Goal: Transaction & Acquisition: Purchase product/service

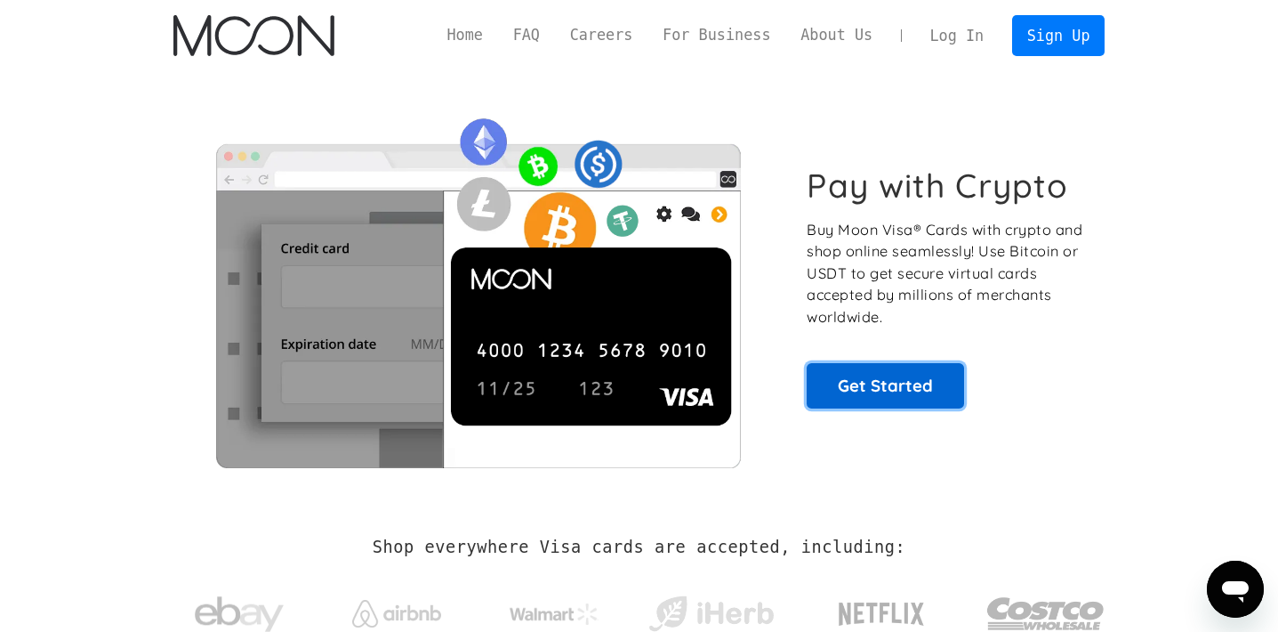
click at [858, 392] on link "Get Started" at bounding box center [885, 385] width 157 height 44
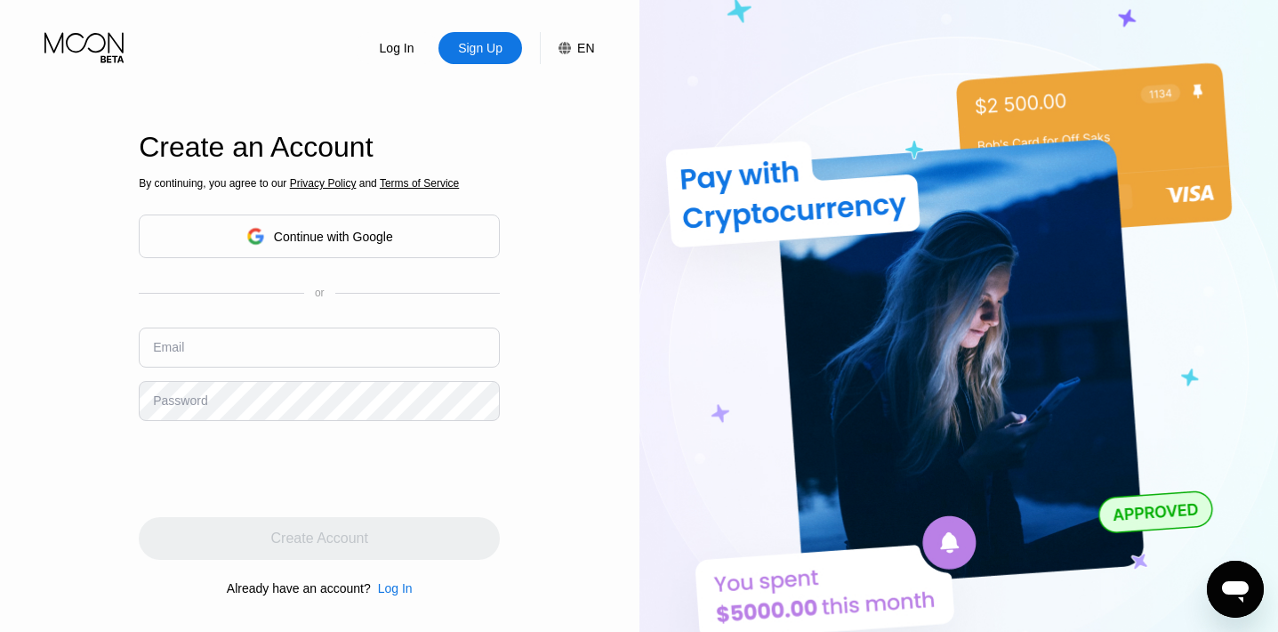
click at [239, 351] on input "text" at bounding box center [319, 347] width 361 height 40
type input "s"
type input "[EMAIL_ADDRESS][DOMAIN_NAME]"
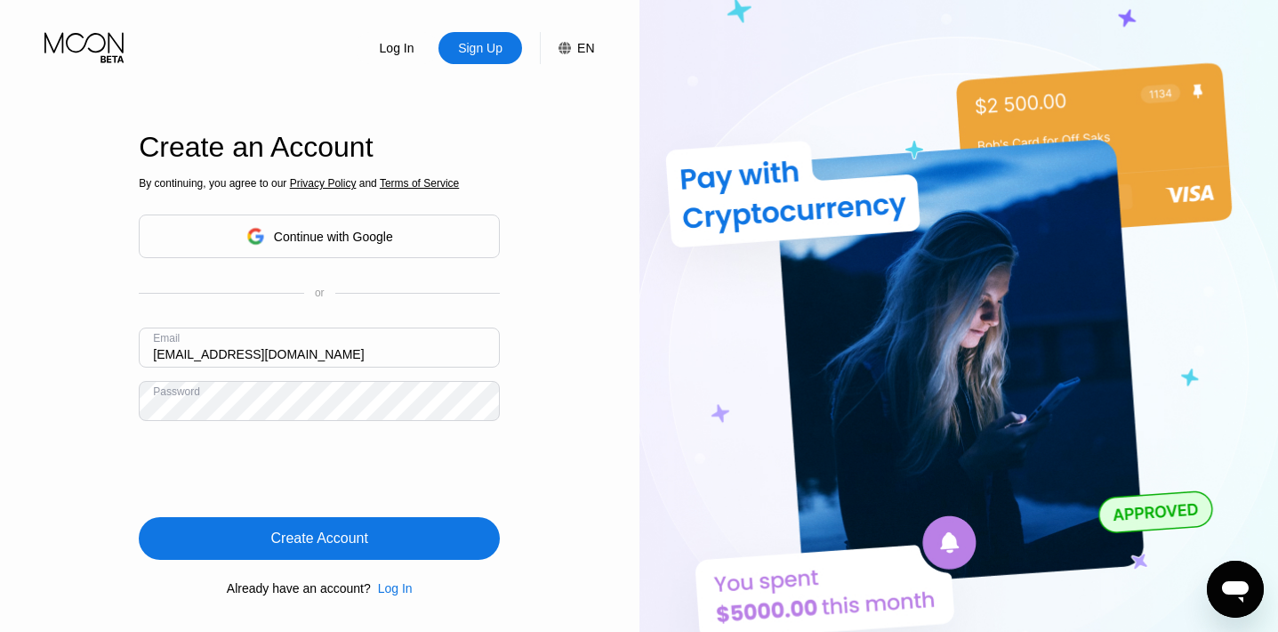
click at [321, 538] on div "Create Account" at bounding box center [319, 538] width 97 height 18
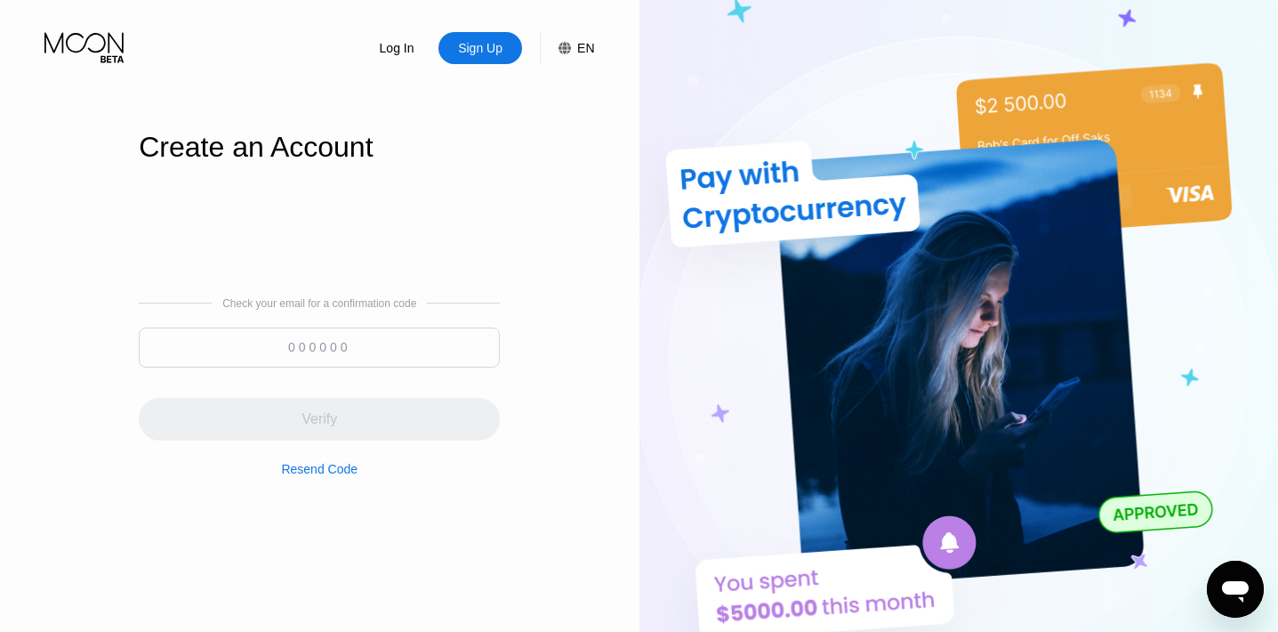
click at [294, 344] on input at bounding box center [319, 347] width 361 height 40
paste input "661121"
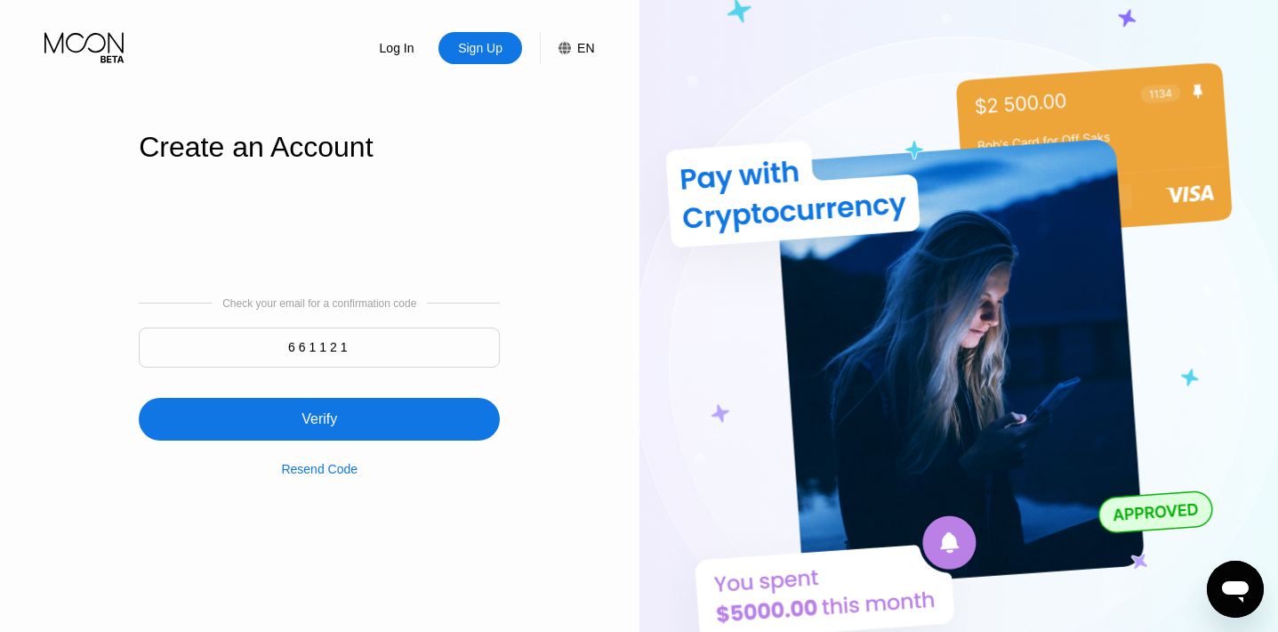
type input "661121"
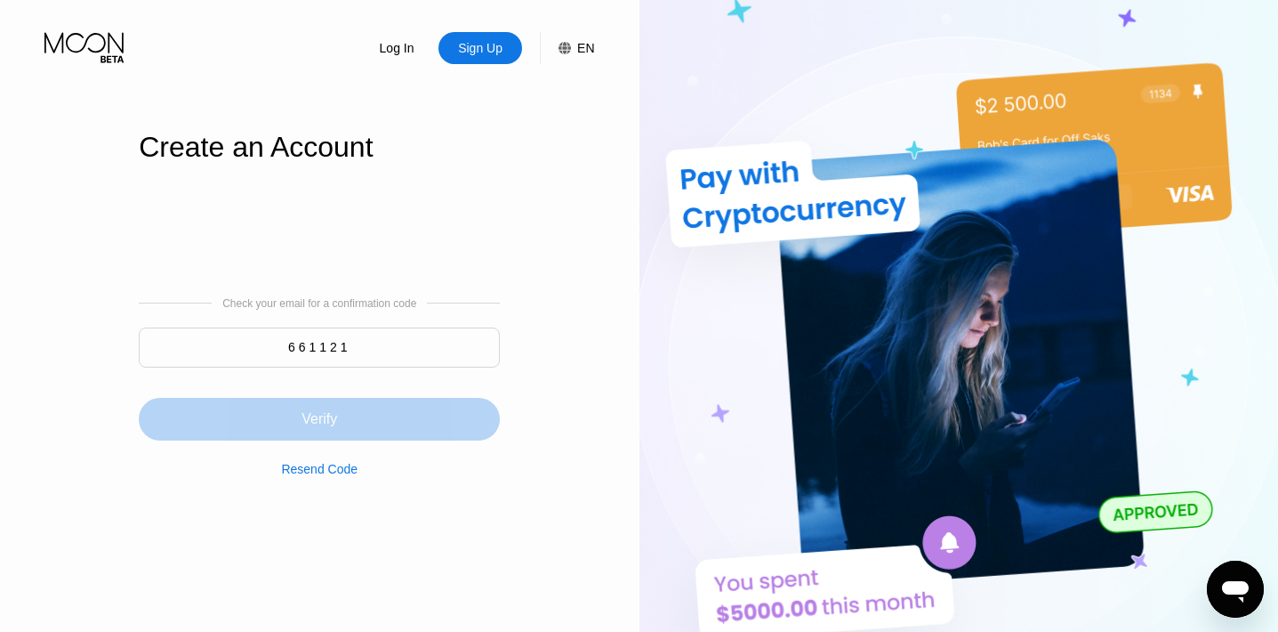
click at [312, 415] on div "Verify" at bounding box center [320, 419] width 36 height 18
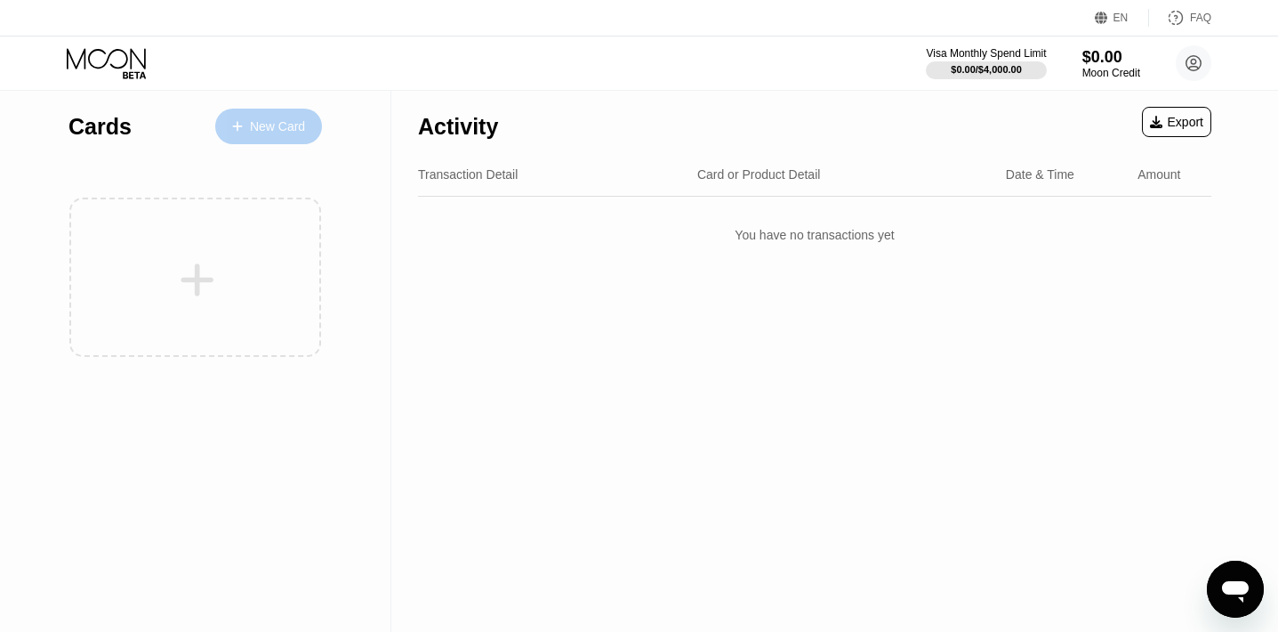
click at [261, 125] on div "New Card" at bounding box center [277, 126] width 55 height 15
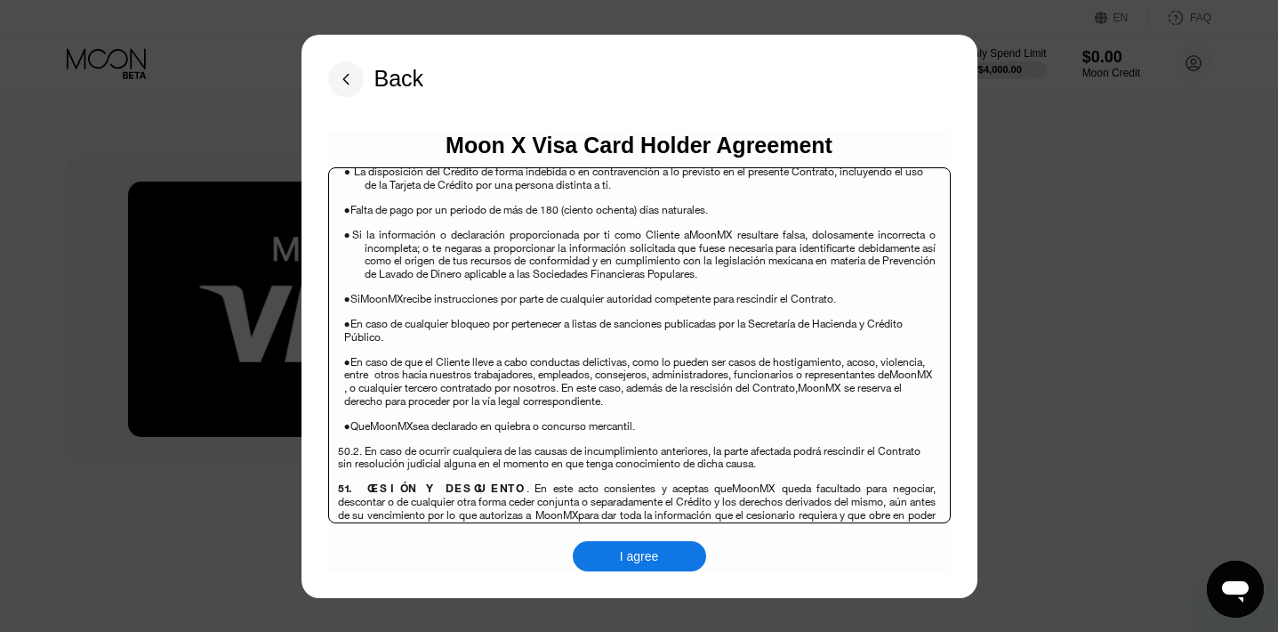
scroll to position [12203, 0]
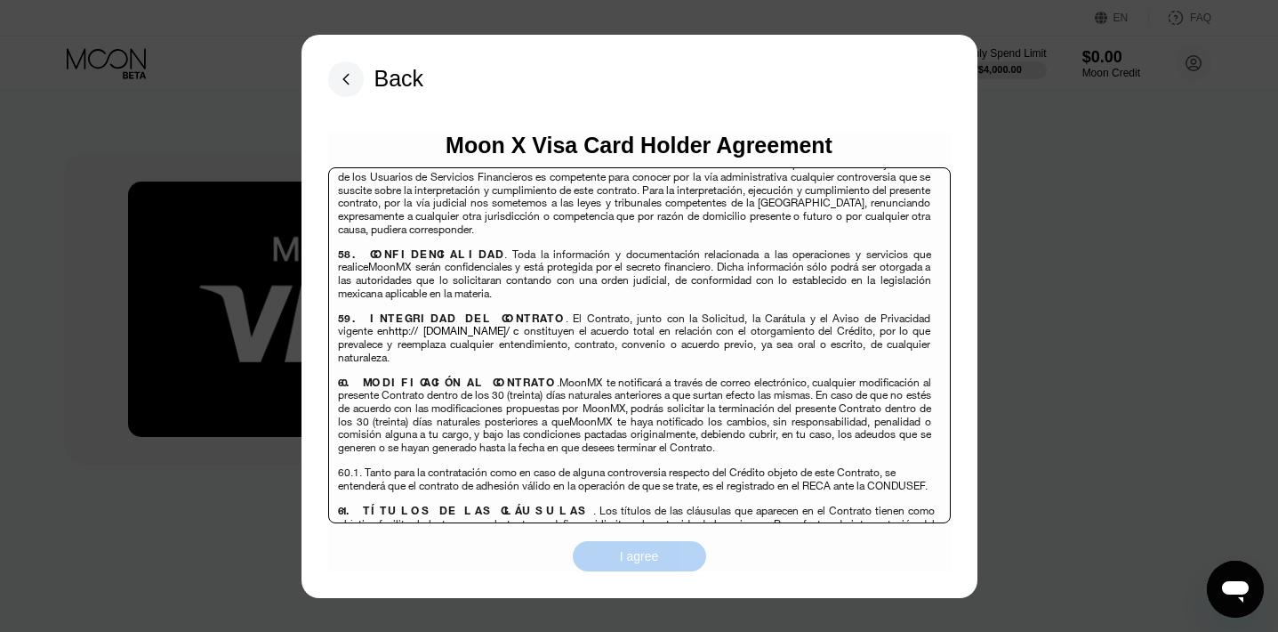
click at [620, 562] on div "I agree" at bounding box center [639, 556] width 39 height 16
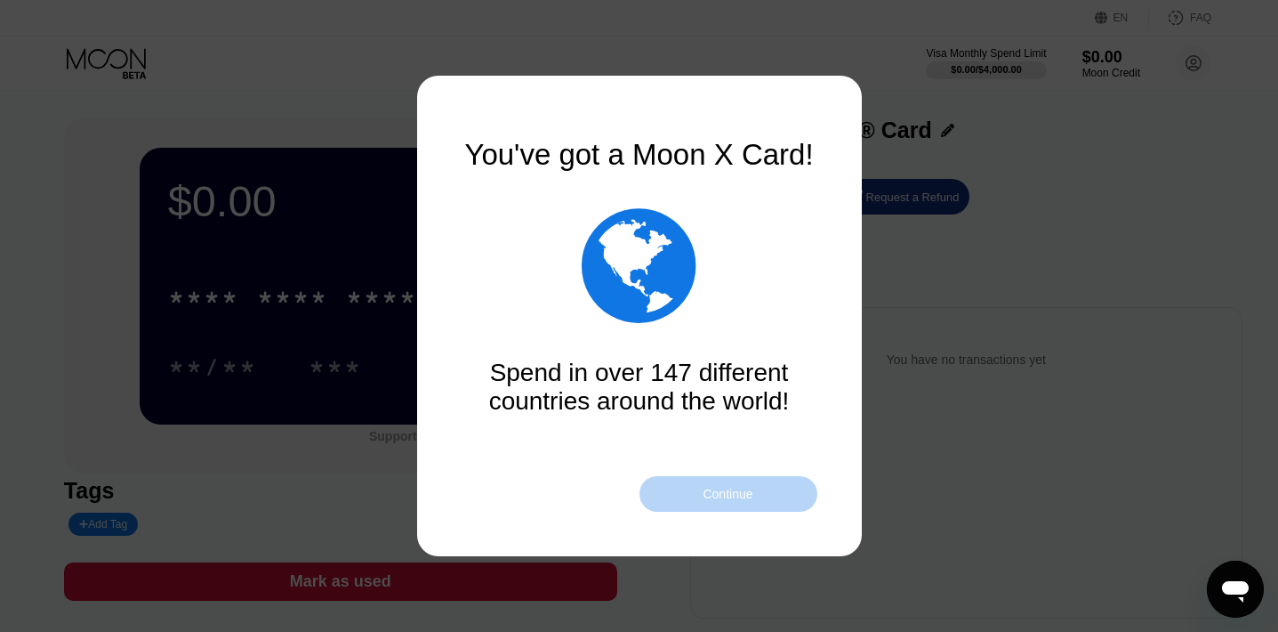
click at [715, 492] on div "Continue" at bounding box center [728, 494] width 50 height 14
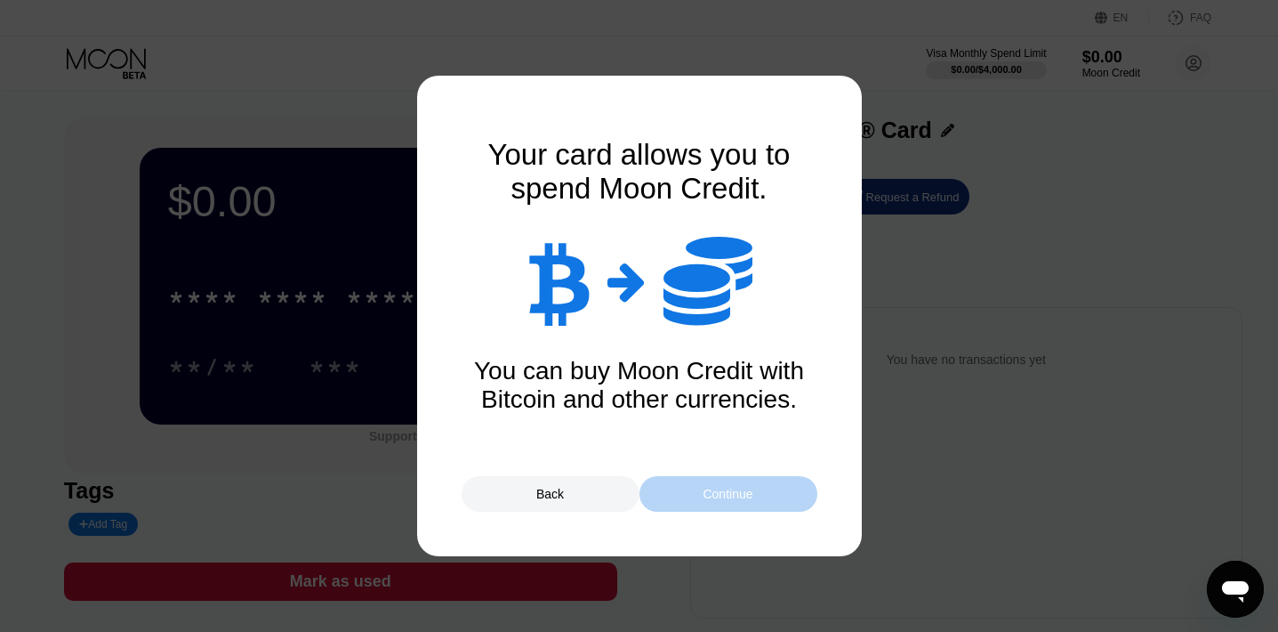
click at [715, 492] on div "Continue" at bounding box center [728, 494] width 50 height 14
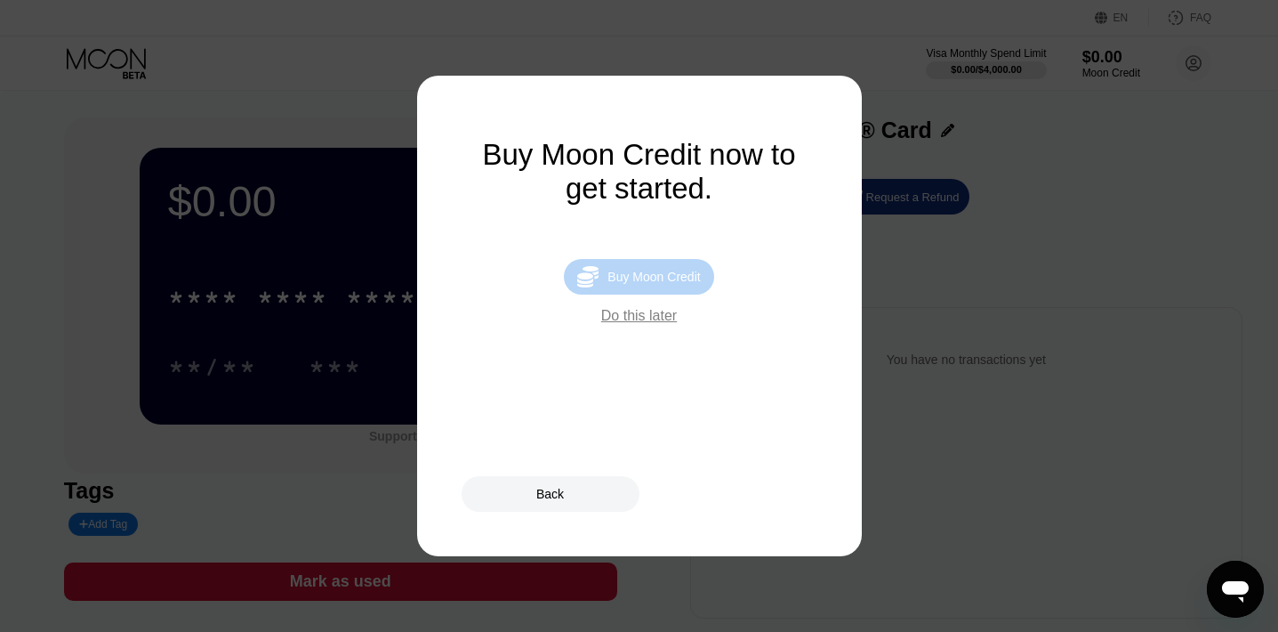
click at [639, 278] on div "Buy Moon Credit" at bounding box center [654, 277] width 93 height 14
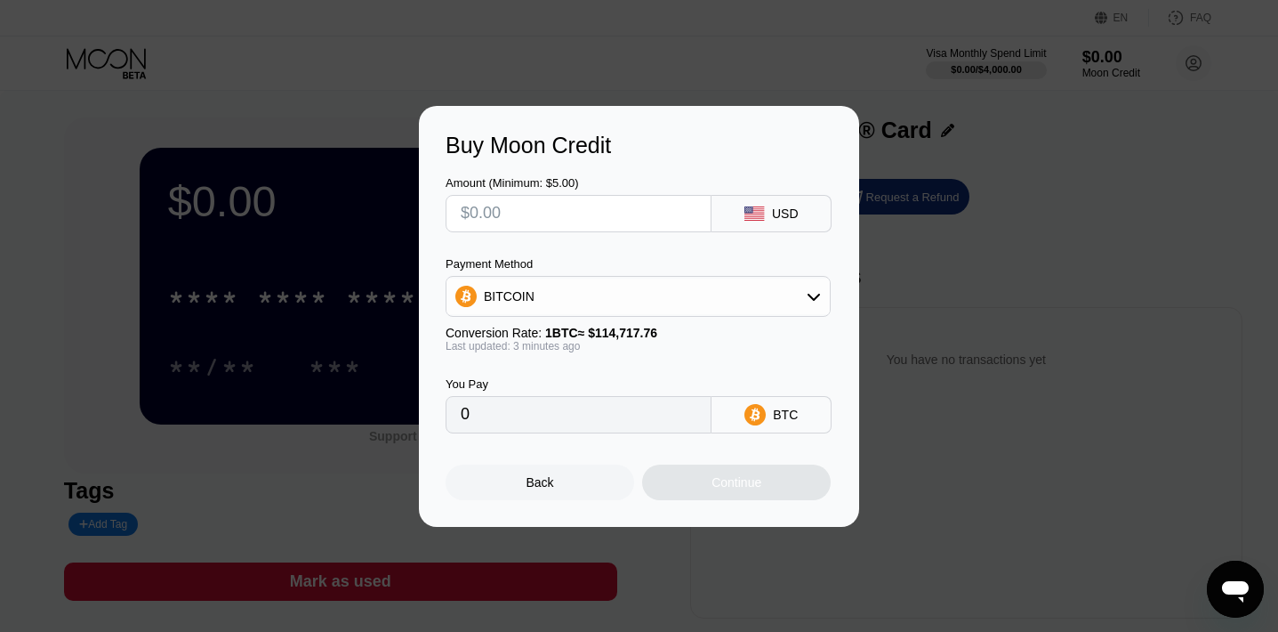
click at [752, 302] on div "BITCOIN" at bounding box center [638, 296] width 383 height 36
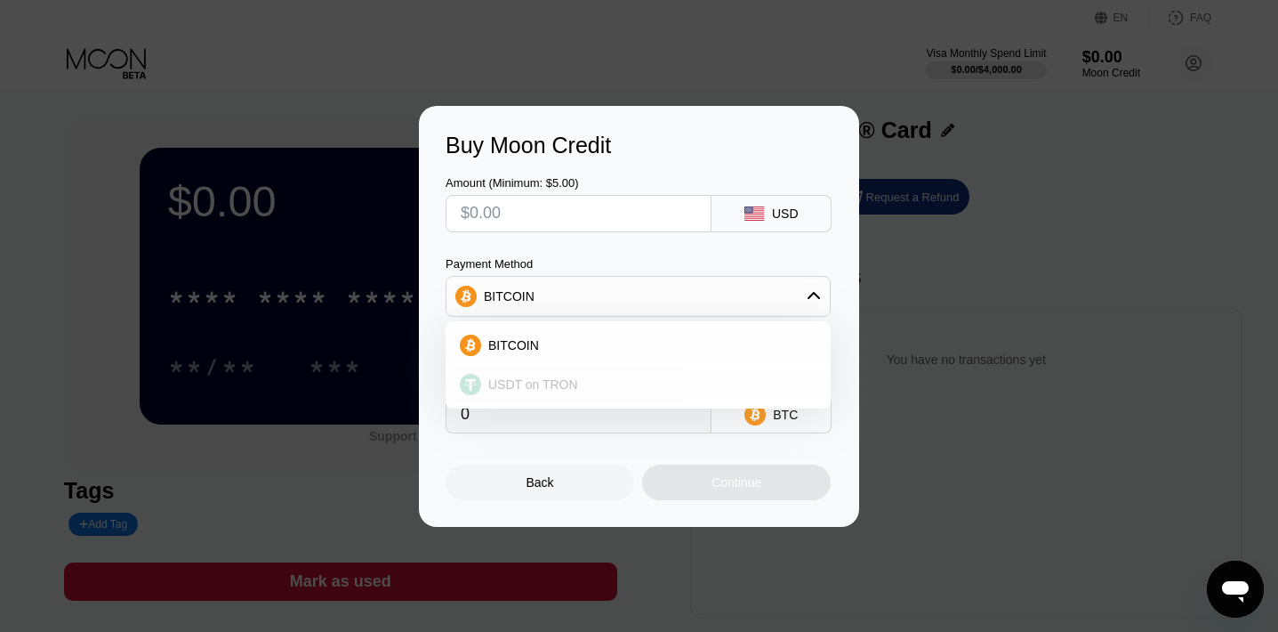
click at [571, 383] on span "USDT on TRON" at bounding box center [533, 384] width 90 height 14
type input "0.00"
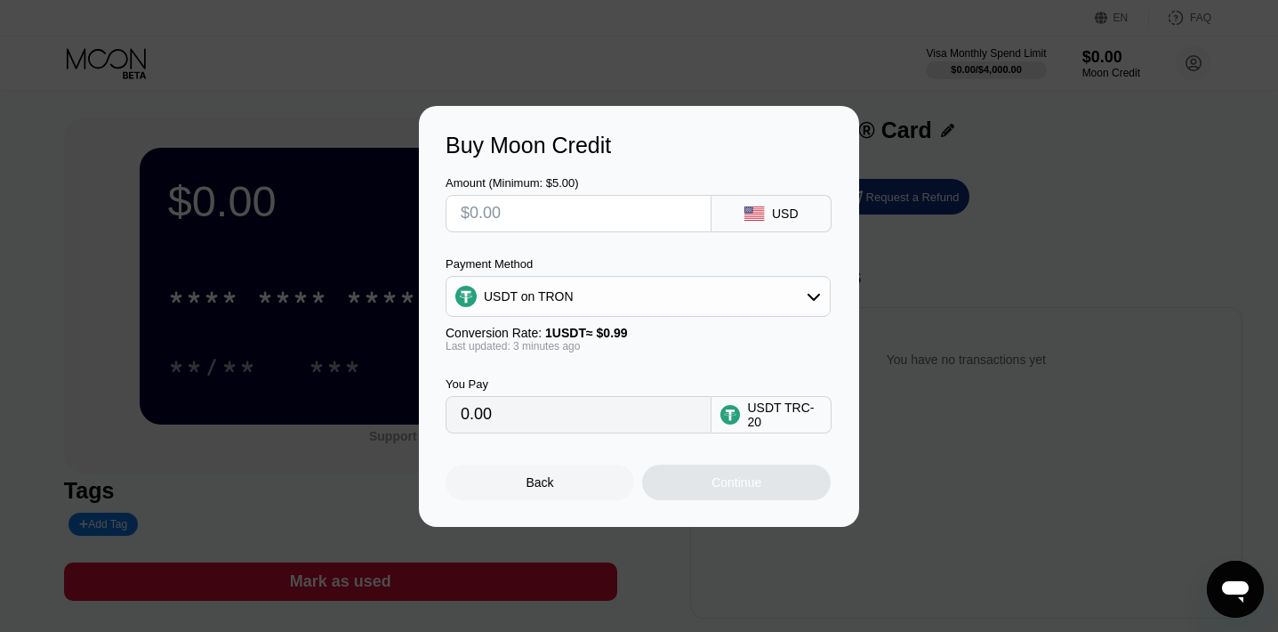
click at [536, 208] on input "text" at bounding box center [579, 214] width 236 height 36
type input "$2"
type input "2.02"
type input "$25"
type input "25.25"
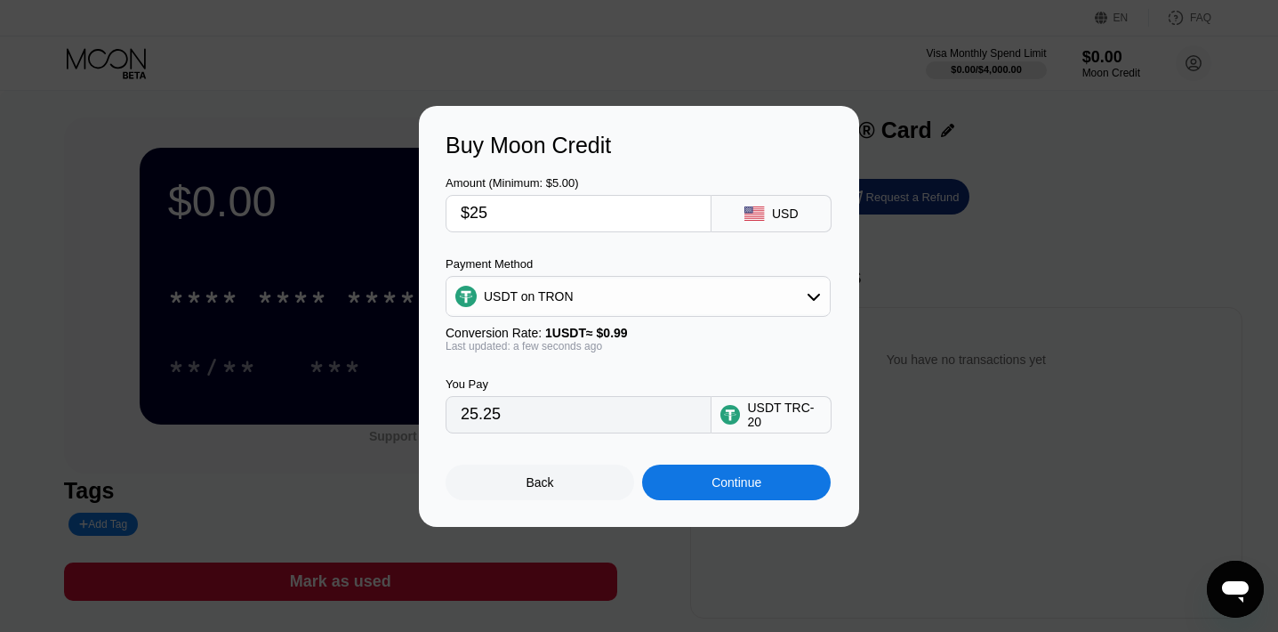
type input "$2"
type input "2.02"
type input "0.00"
type input "$3"
type input "3.03"
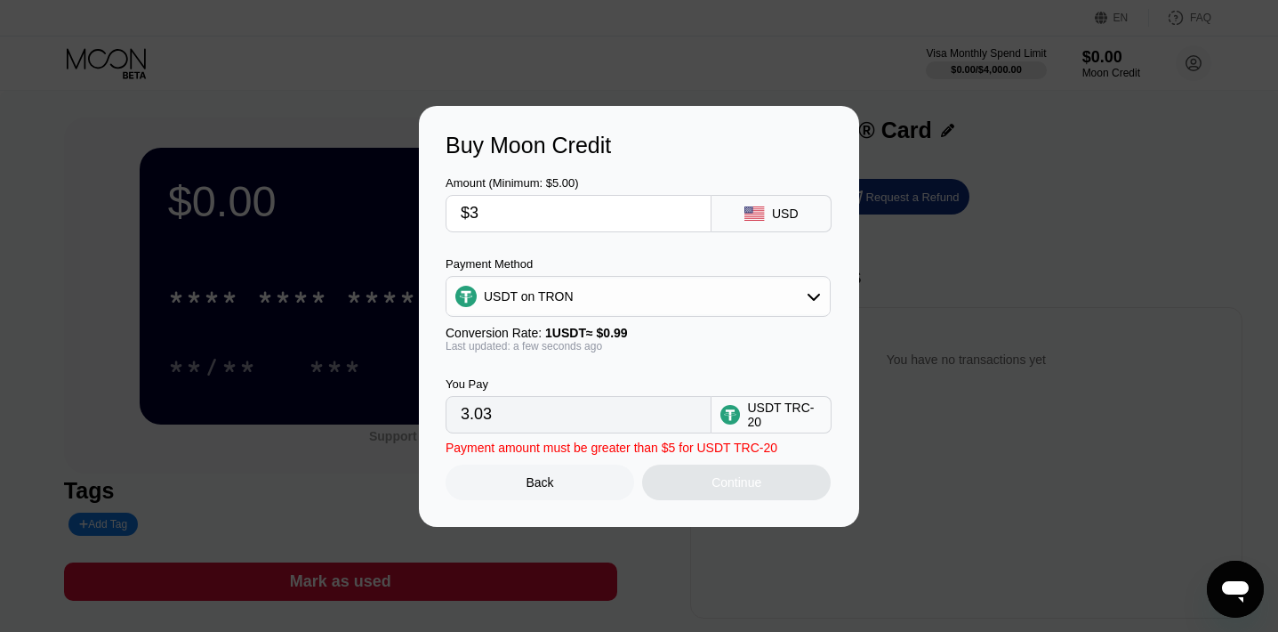
type input "$30"
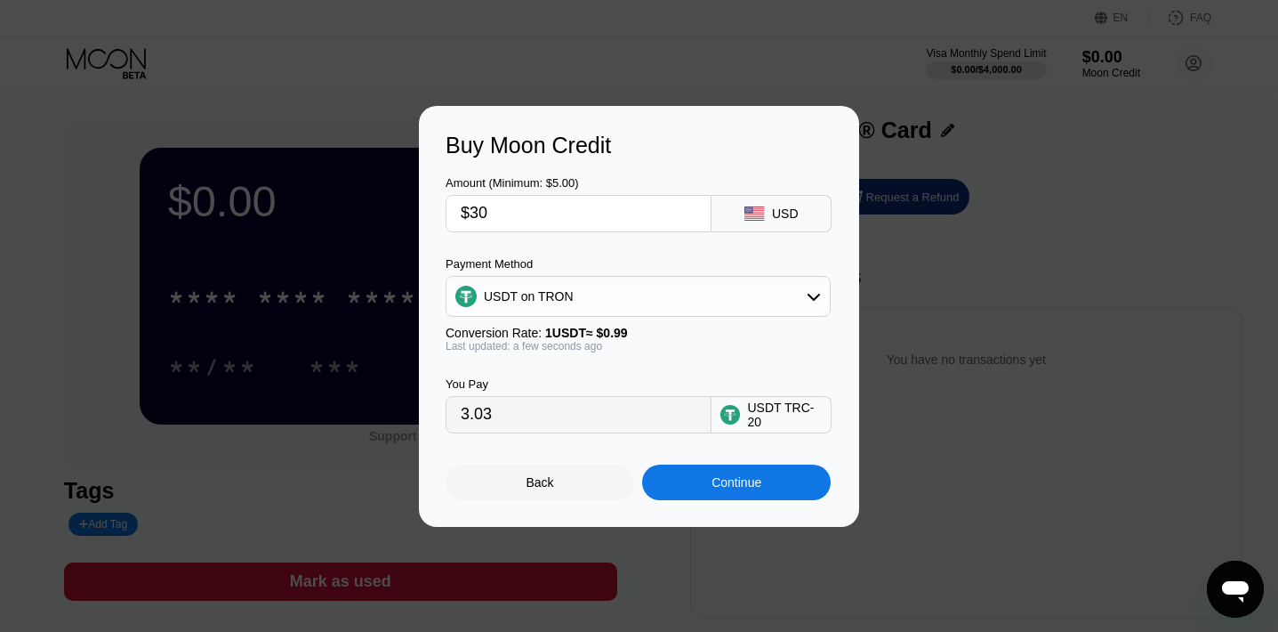
type input "30.30"
type input "$3"
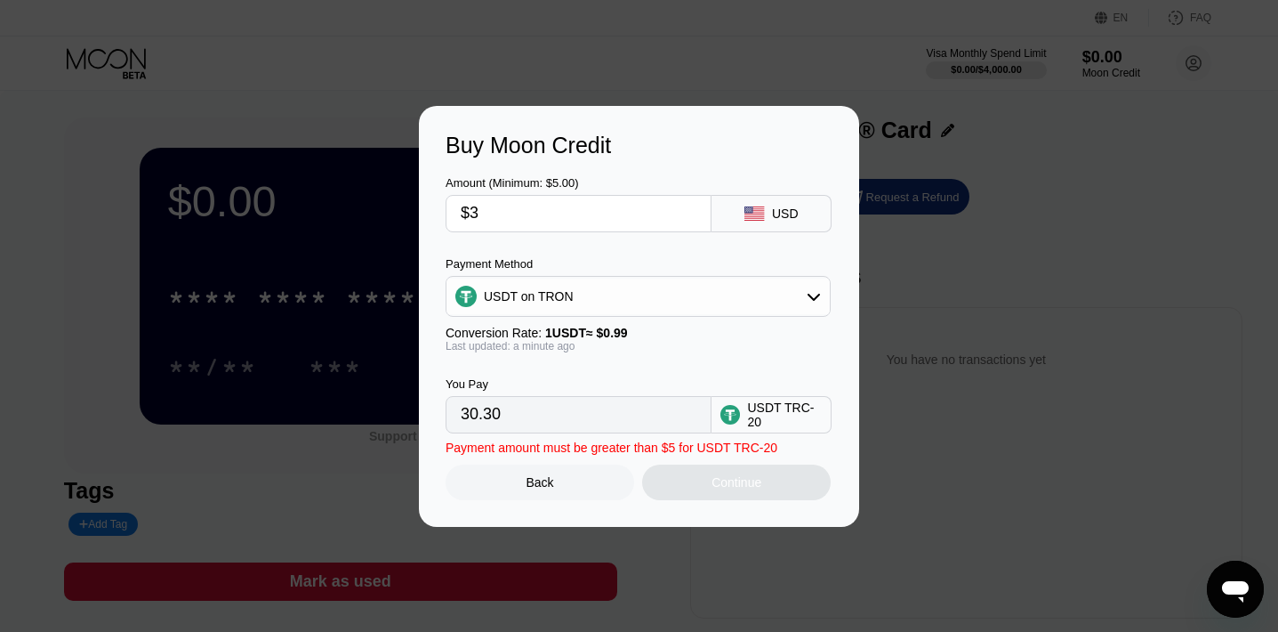
type input "3.03"
type input "0.00"
type input "$2"
type input "2.02"
type input "$25"
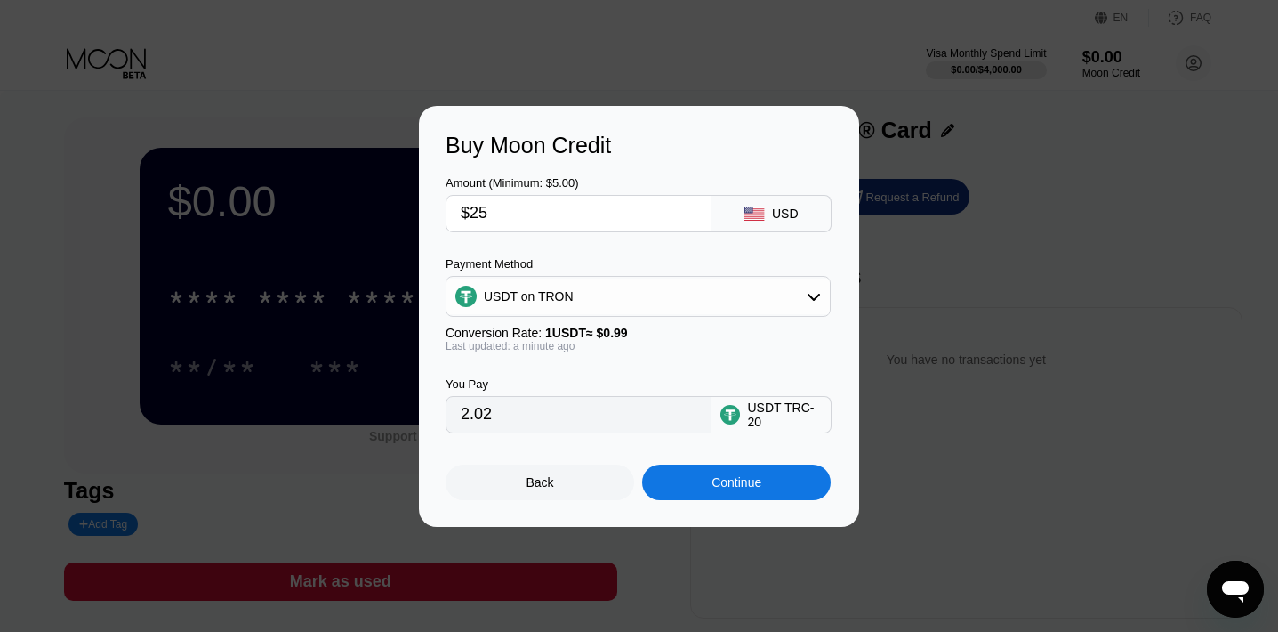
type input "25.25"
type input "$25"
click at [756, 296] on div "USDT on TRON" at bounding box center [638, 296] width 383 height 36
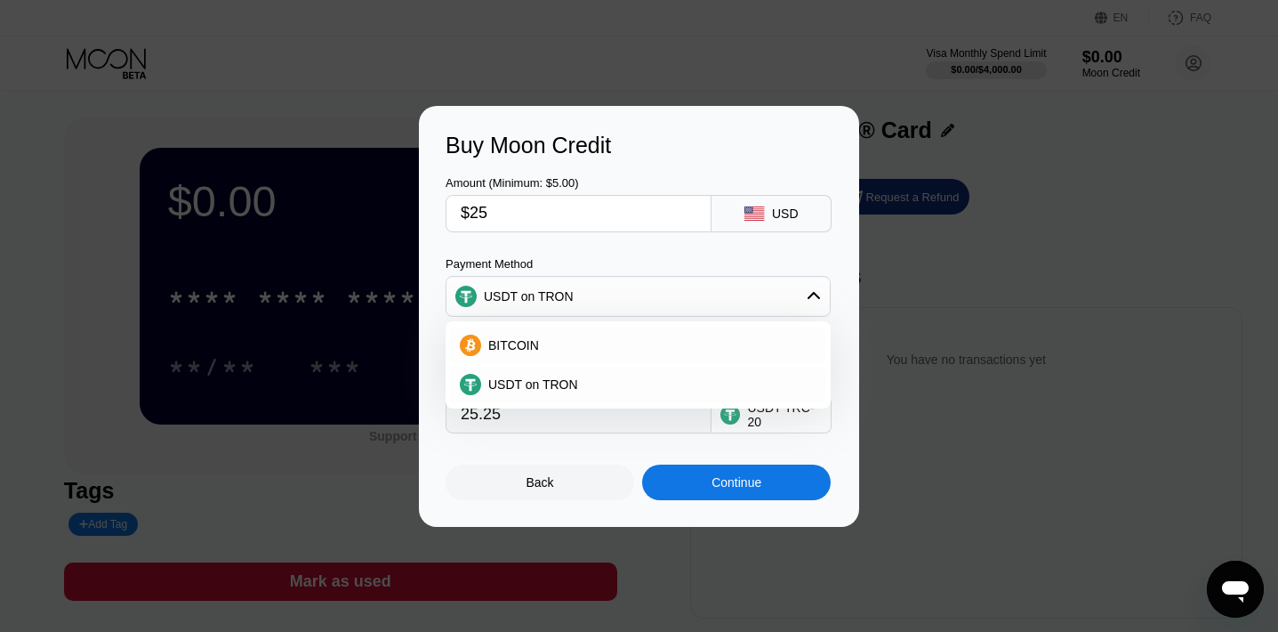
click at [771, 293] on div "USDT on TRON" at bounding box center [638, 296] width 383 height 36
